Goal: Transaction & Acquisition: Book appointment/travel/reservation

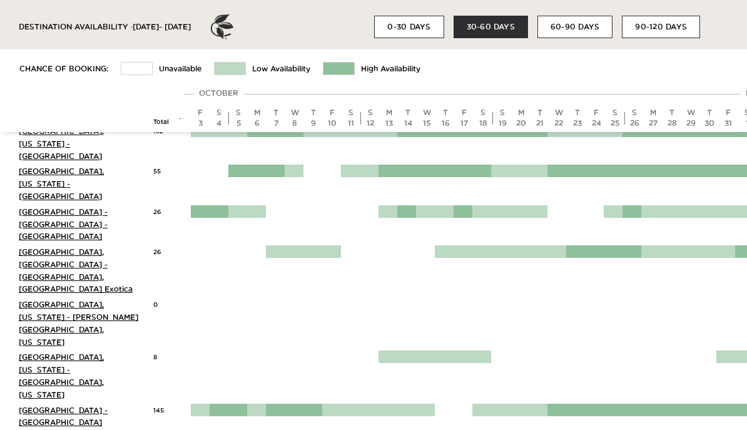
scroll to position [493, 0]
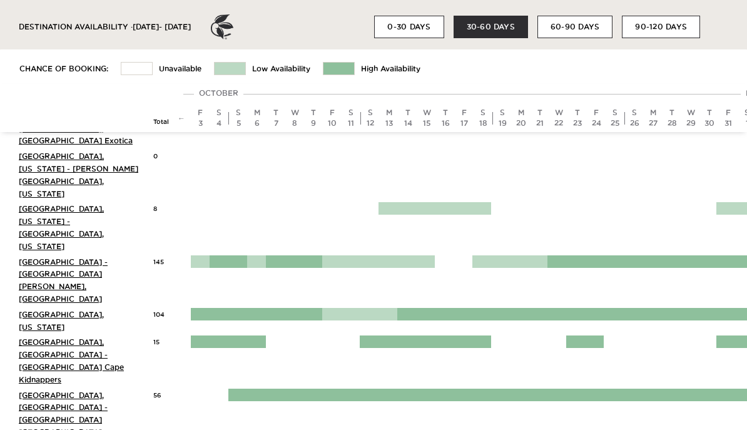
scroll to position [576, 0]
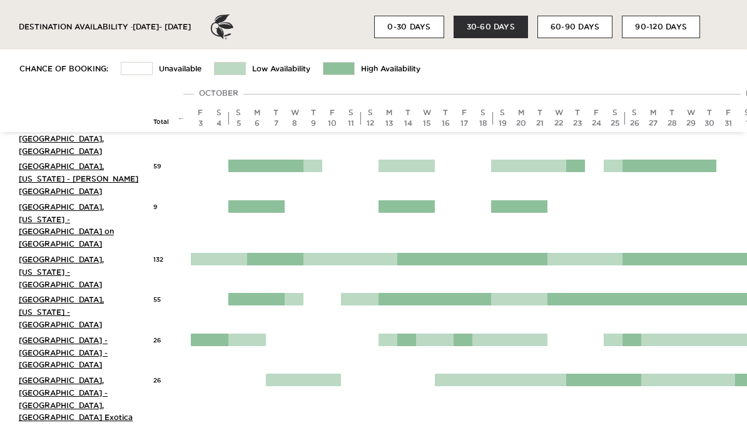
scroll to position [299, 0]
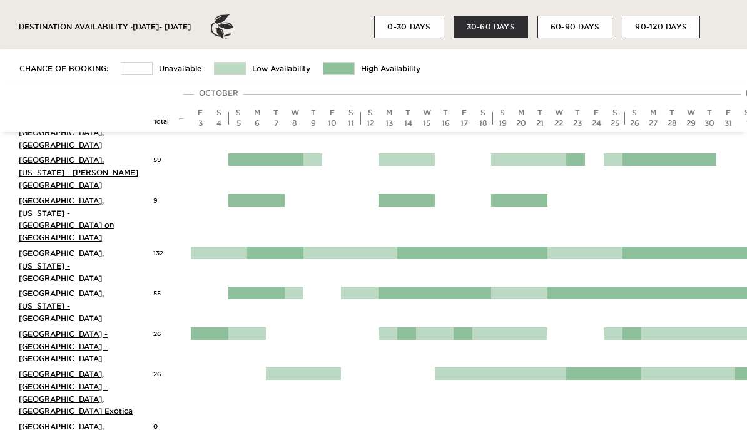
scroll to position [306, 0]
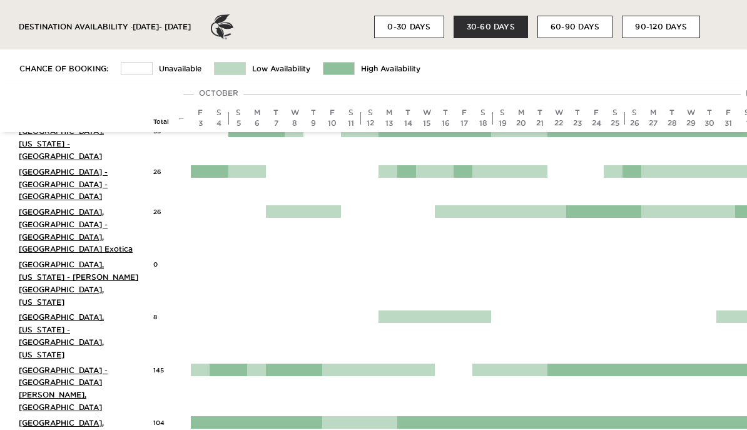
scroll to position [468, 0]
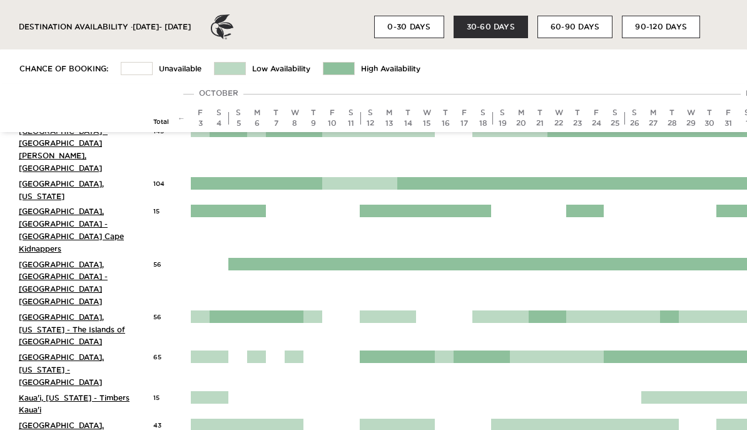
scroll to position [707, 0]
copy link "Beach"
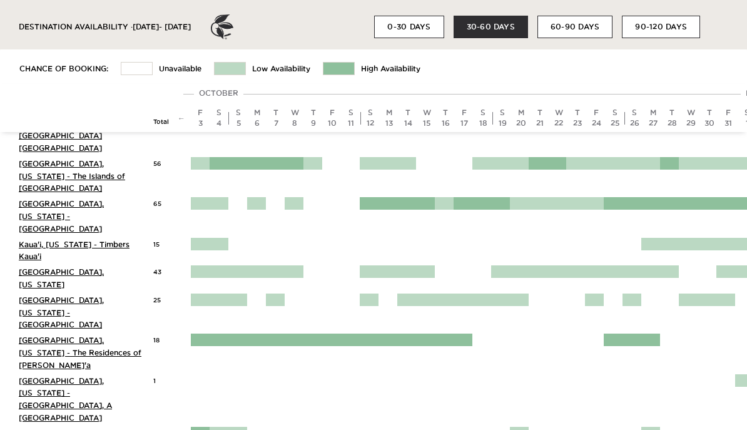
scroll to position [859, 0]
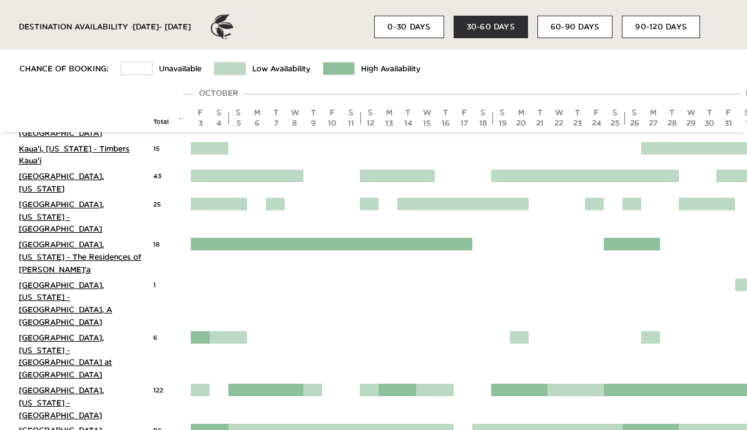
scroll to position [955, 0]
